Goal: Find specific page/section: Find specific page/section

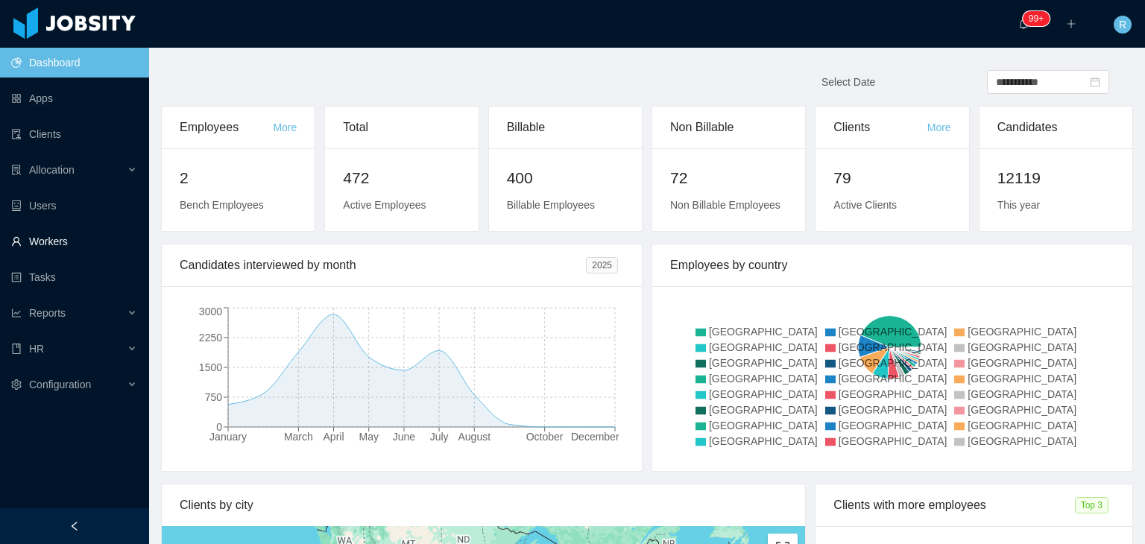
click at [72, 237] on link "Workers" at bounding box center [74, 242] width 126 height 30
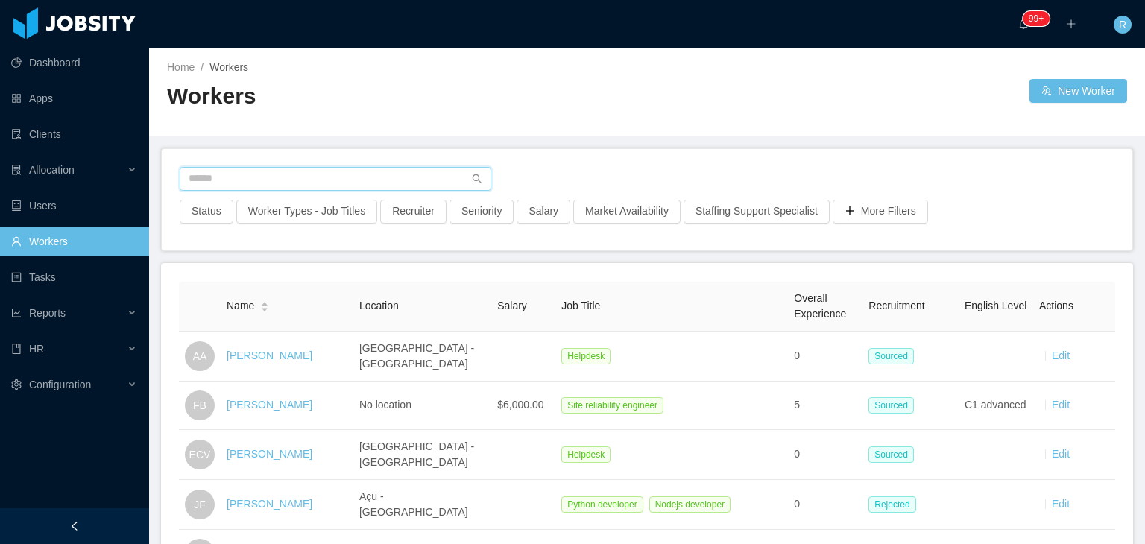
click at [230, 167] on input "text" at bounding box center [336, 179] width 312 height 24
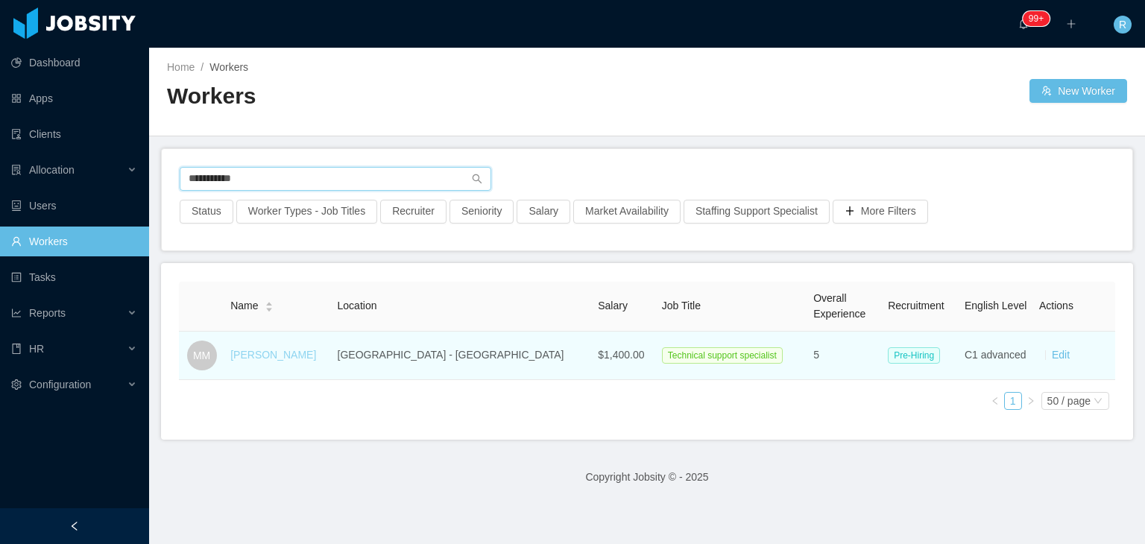
type input "**********"
click at [285, 355] on link "[PERSON_NAME]" at bounding box center [273, 355] width 86 height 12
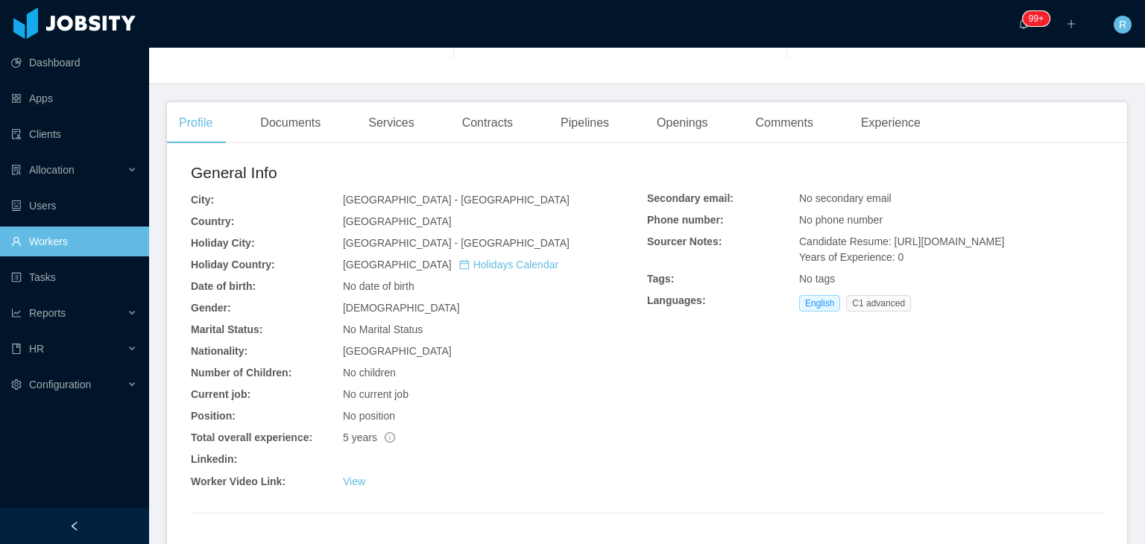
scroll to position [373, 0]
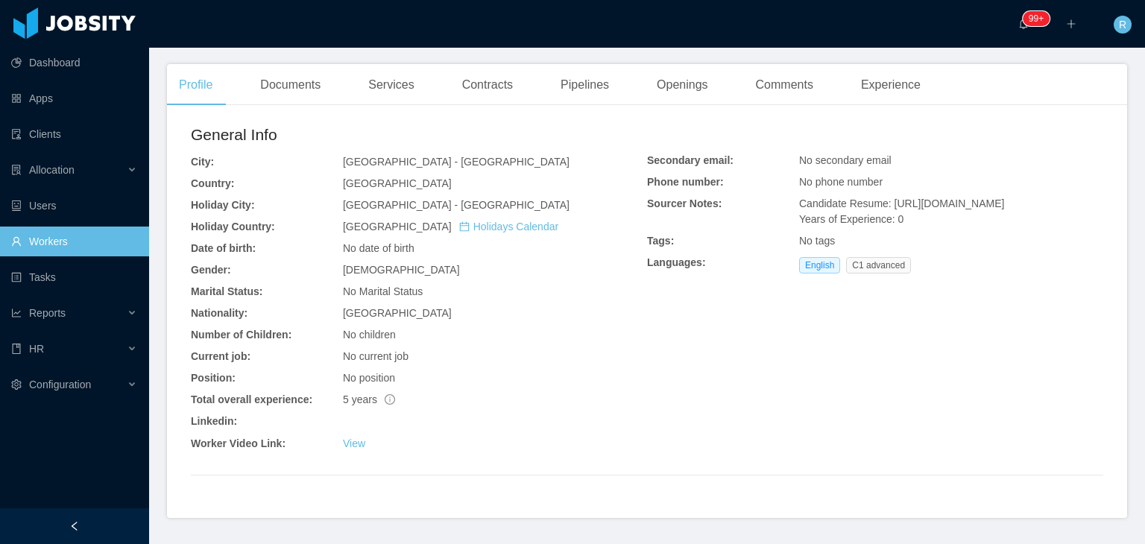
drag, startPoint x: 888, startPoint y: 233, endPoint x: 882, endPoint y: 203, distance: 30.3
click at [882, 203] on div "Candidate Resume: [URL][DOMAIN_NAME] Years of Experience: 0" at bounding box center [951, 211] width 304 height 31
